Goal: Information Seeking & Learning: Learn about a topic

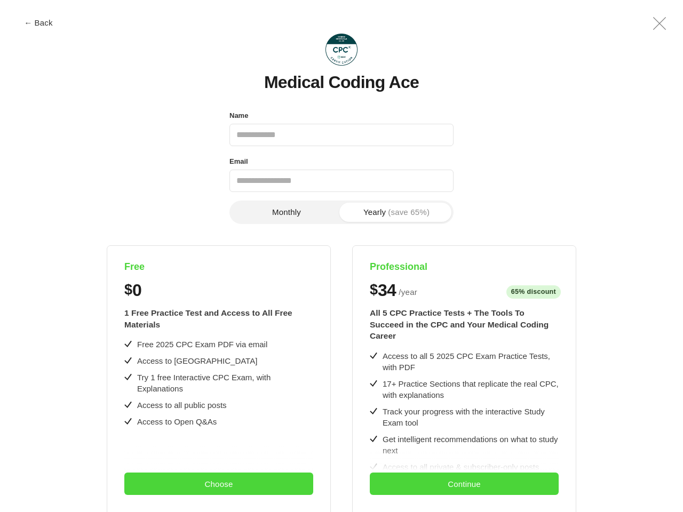
click at [341, 256] on div "Free $ 0 1 Free Practice Test and Access to All Free Materials Free 2025 CPC Ex…" at bounding box center [341, 467] width 621 height 444
click at [38, 22] on button "← Back" at bounding box center [38, 23] width 43 height 8
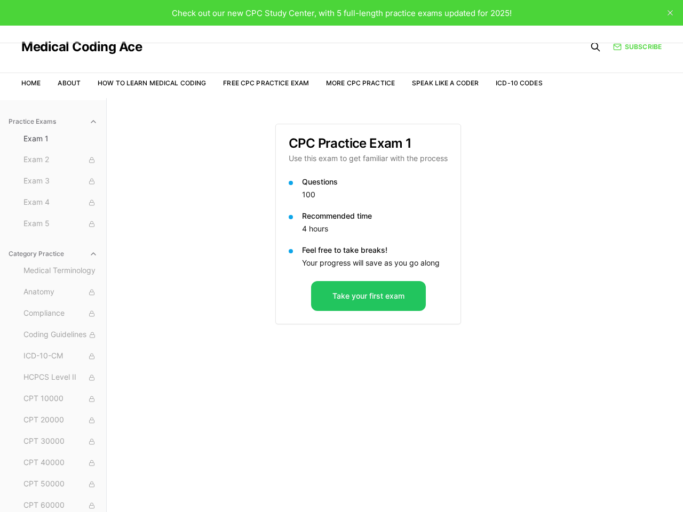
click at [659, 23] on div "Check out our new CPC Study Center, with 5 full-length practice exams updated f…" at bounding box center [341, 13] width 683 height 26
click at [289, 212] on div "Recommended time 4 hours" at bounding box center [368, 224] width 159 height 26
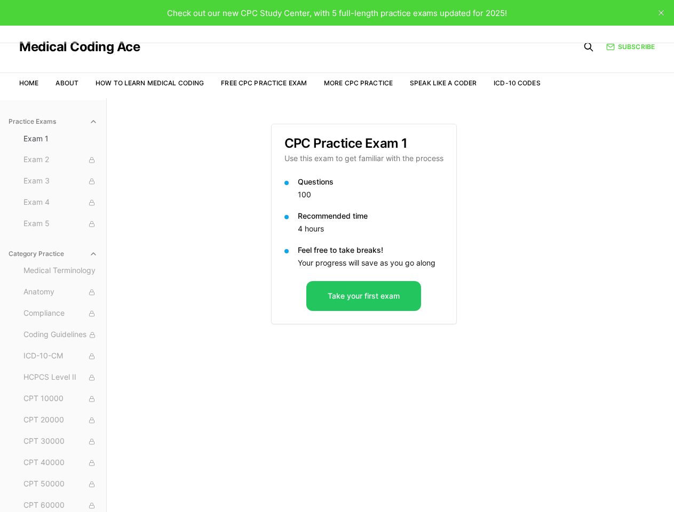
click at [396, 212] on p "Recommended time" at bounding box center [371, 216] width 146 height 11
click at [219, 379] on div "Practice Exams Exam 1 Exam 2 Exam 3 Exam 4 Exam 5 Category Practice Medical Ter…" at bounding box center [337, 354] width 674 height 512
click at [219, 484] on div "Practice Exams Exam 1 Exam 2 Exam 3 Exam 4 Exam 5 Category Practice Medical Ter…" at bounding box center [337, 354] width 674 height 512
click at [464, 379] on div "CPC Practice Exam 1 Use this exam to get familiar with the process Questions 10…" at bounding box center [390, 354] width 239 height 512
click at [464, 484] on div "CPC Practice Exam 1 Use this exam to get familiar with the process Questions 10…" at bounding box center [390, 354] width 239 height 512
